Goal: Task Accomplishment & Management: Complete application form

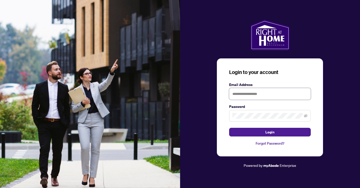
click at [237, 97] on input "text" at bounding box center [270, 94] width 82 height 12
type input "**********"
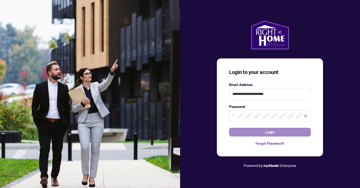
click at [271, 132] on span "Login" at bounding box center [269, 132] width 9 height 8
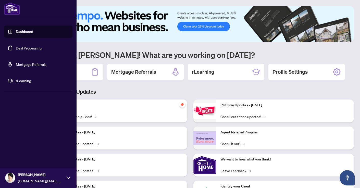
click at [26, 47] on link "Deal Processing" at bounding box center [29, 48] width 26 height 5
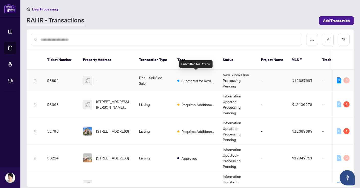
click at [191, 78] on span "Submitted for Review" at bounding box center [197, 81] width 33 height 6
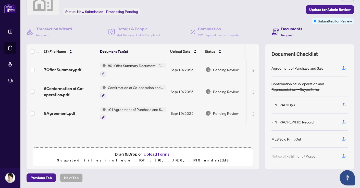
click at [129, 67] on span "801 Offer Summary Document - For use with Agreement of Purchase and Sale" at bounding box center [136, 66] width 60 height 6
click at [132, 59] on td "801 Offer Summary Document - For use with Agreement of Purchase and Sale" at bounding box center [133, 70] width 70 height 22
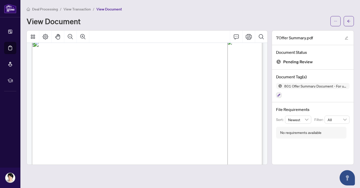
scroll to position [6, 0]
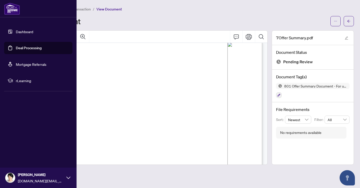
click at [31, 50] on link "Deal Processing" at bounding box center [29, 48] width 26 height 5
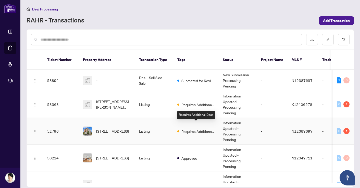
click at [186, 129] on span "Requires Additional Docs" at bounding box center [197, 132] width 33 height 6
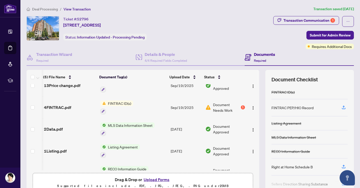
scroll to position [0, 1]
click at [120, 104] on span "FINTRAC ID(s)" at bounding box center [119, 103] width 27 height 6
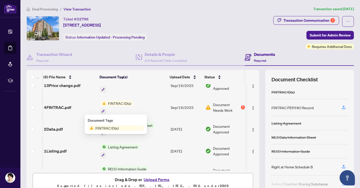
click at [105, 120] on div "Document Tags" at bounding box center [116, 121] width 56 height 6
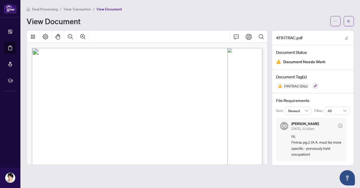
scroll to position [23, 0]
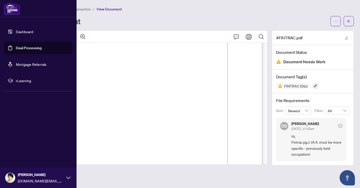
click at [25, 46] on link "Deal Processing" at bounding box center [29, 48] width 26 height 5
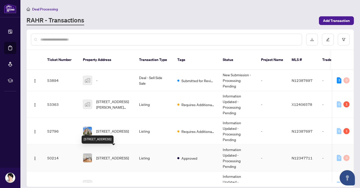
click at [118, 155] on span "[STREET_ADDRESS]" at bounding box center [112, 158] width 33 height 6
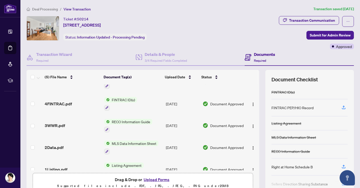
scroll to position [15, 0]
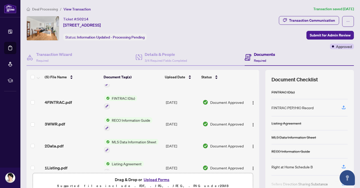
click at [162, 179] on button "Upload Forms" at bounding box center [156, 179] width 29 height 7
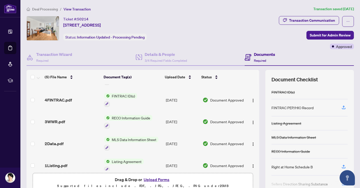
scroll to position [17, 0]
click at [162, 180] on button "Upload Forms" at bounding box center [156, 179] width 29 height 7
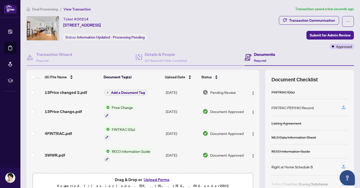
scroll to position [0, 0]
click at [127, 95] on button "Add a Document Tag" at bounding box center [125, 93] width 43 height 6
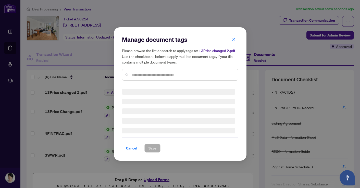
click at [127, 93] on h3 at bounding box center [178, 92] width 113 height 6
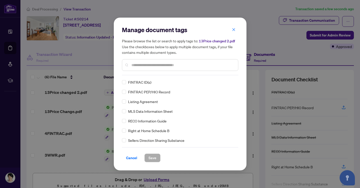
click at [134, 66] on input "text" at bounding box center [182, 65] width 103 height 6
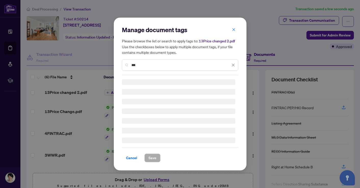
type input "***"
click at [145, 94] on h3 at bounding box center [178, 92] width 113 height 6
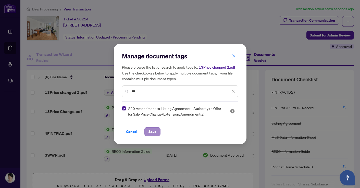
click at [150, 132] on span "Save" at bounding box center [152, 132] width 8 height 8
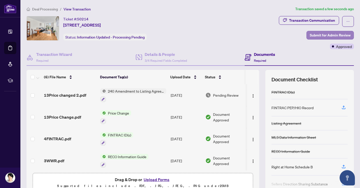
click at [317, 34] on span "Submit for Admin Review" at bounding box center [330, 35] width 41 height 8
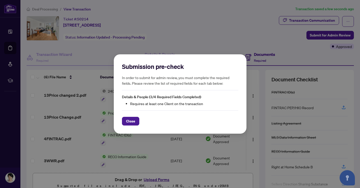
click at [216, 33] on div "Submission pre-check In order to submit for admin review, you must complete the…" at bounding box center [180, 94] width 360 height 188
click at [176, 96] on span "Details & People (3/4 Required Fields Completed)" at bounding box center [161, 97] width 79 height 5
click at [131, 120] on span "Close" at bounding box center [130, 121] width 9 height 8
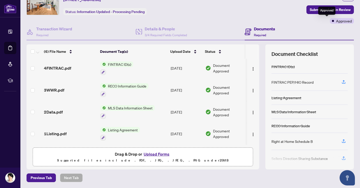
click at [330, 20] on div "Approved" at bounding box center [342, 21] width 24 height 6
click at [319, 9] on span "Submit for Admin Review" at bounding box center [330, 10] width 41 height 8
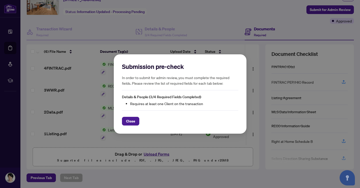
click at [147, 105] on li "Requires at least one Client on the transaction" at bounding box center [184, 104] width 108 height 6
click at [149, 96] on span "Details & People (3/4 Required Fields Completed)" at bounding box center [161, 97] width 79 height 5
click at [144, 78] on h5 "In order to submit for admin review, you must complete the required fields. Ple…" at bounding box center [180, 80] width 116 height 11
click at [143, 64] on h2 "Submission pre-check" at bounding box center [180, 66] width 116 height 8
click at [167, 27] on div "Submission pre-check In order to submit for admin review, you must complete the…" at bounding box center [180, 94] width 360 height 188
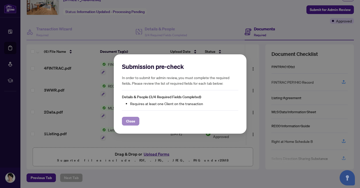
click at [131, 120] on span "Close" at bounding box center [130, 121] width 9 height 8
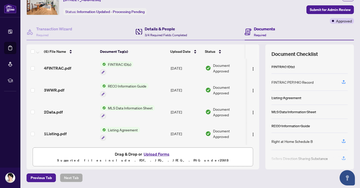
click at [164, 29] on h4 "Details & People" at bounding box center [166, 29] width 42 height 6
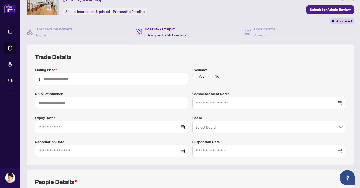
type input "*******"
type input "***"
type input "**********"
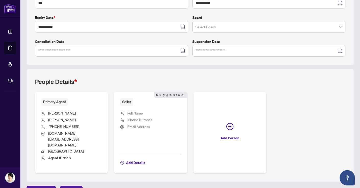
scroll to position [125, 0]
click at [130, 113] on span "Full Name" at bounding box center [135, 113] width 16 height 5
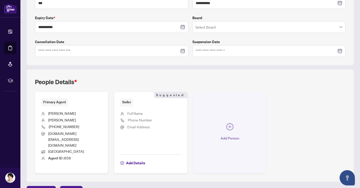
click at [230, 125] on icon "plus-circle" at bounding box center [229, 126] width 3 height 3
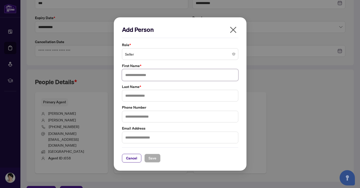
click at [142, 77] on input "text" at bounding box center [180, 75] width 116 height 12
type input "*****"
click at [143, 97] on input "text" at bounding box center [180, 96] width 116 height 12
type input "*********"
click at [136, 117] on input "text" at bounding box center [180, 117] width 116 height 12
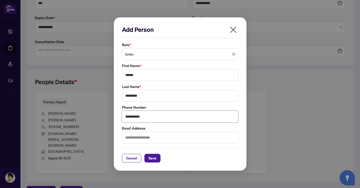
type input "**********"
click at [145, 139] on input "text" at bounding box center [180, 138] width 116 height 12
paste input "**********"
type input "**********"
click at [152, 158] on span "Save" at bounding box center [152, 158] width 8 height 8
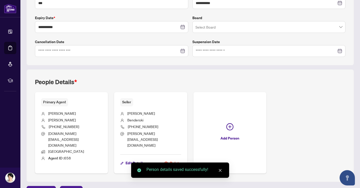
click at [221, 171] on icon "close" at bounding box center [220, 171] width 4 height 4
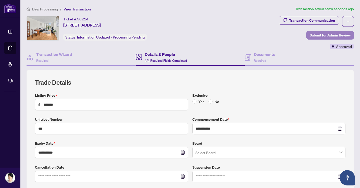
click at [317, 35] on span "Submit for Admin Review" at bounding box center [330, 35] width 41 height 8
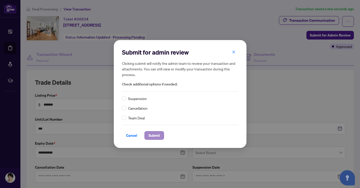
click at [153, 134] on span "Submit" at bounding box center [153, 135] width 11 height 8
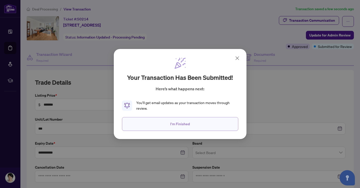
click at [174, 124] on span "I'm Finished" at bounding box center [180, 124] width 20 height 8
